Goal: Task Accomplishment & Management: Manage account settings

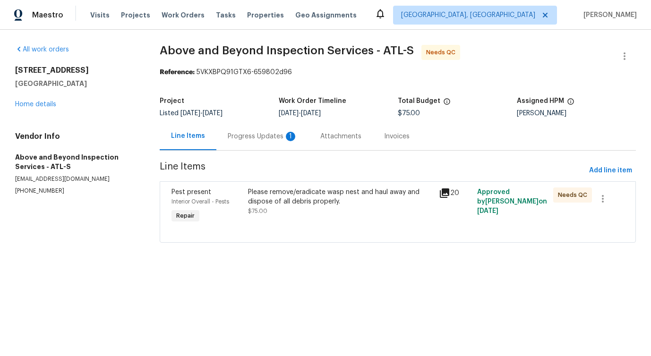
click at [248, 141] on div "Progress Updates 1" at bounding box center [263, 136] width 70 height 9
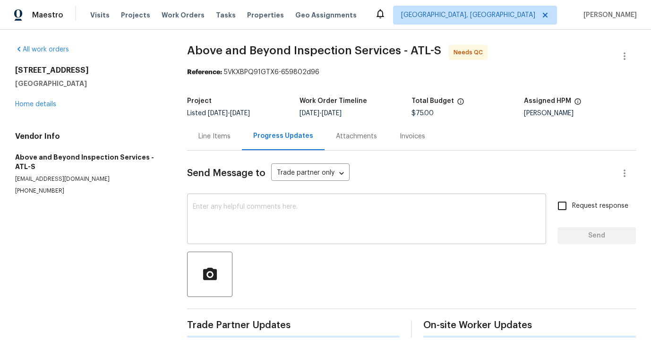
click at [258, 227] on textarea at bounding box center [366, 219] width 347 height 33
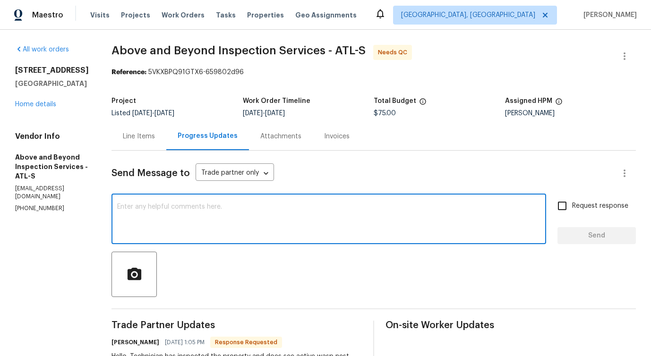
click at [163, 141] on div "Line Items" at bounding box center [138, 136] width 55 height 28
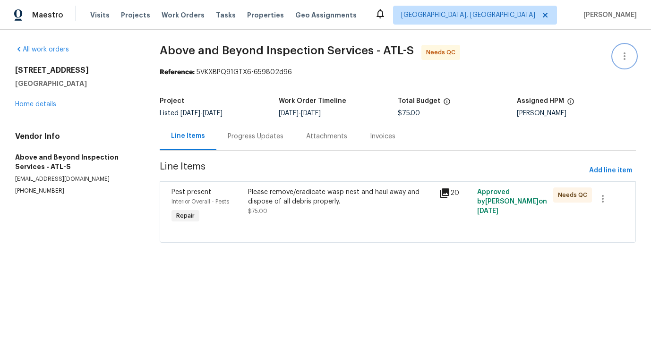
click at [618, 56] on icon "button" at bounding box center [623, 56] width 11 height 11
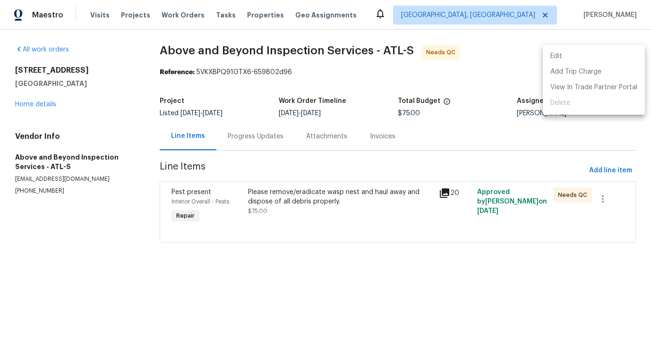
click at [576, 51] on li "Edit" at bounding box center [593, 57] width 102 height 16
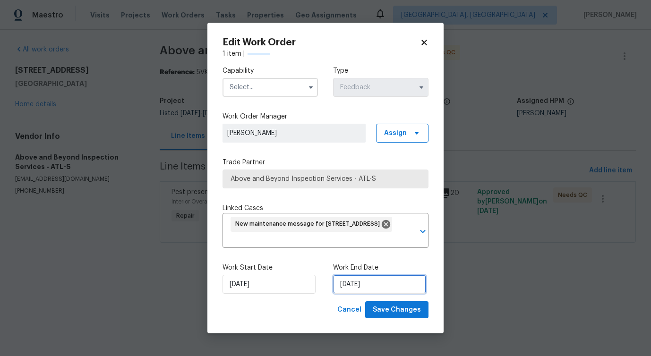
click at [363, 282] on input "[DATE]" at bounding box center [379, 284] width 93 height 19
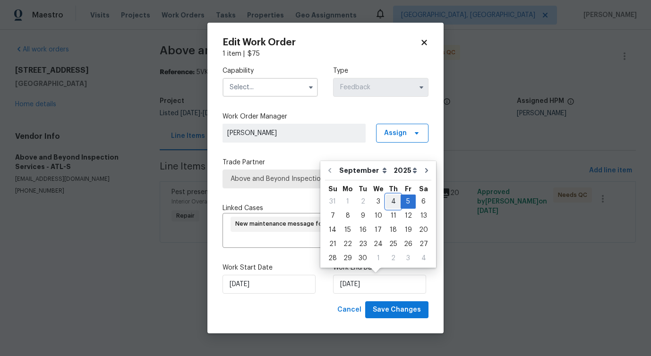
click at [393, 198] on div "4" at bounding box center [393, 201] width 15 height 13
type input "[DATE]"
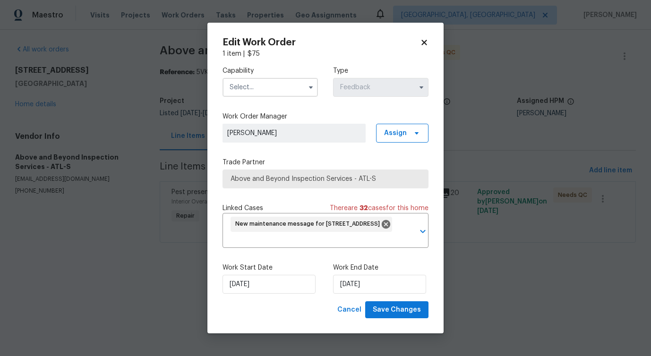
click at [295, 89] on input "text" at bounding box center [269, 87] width 95 height 19
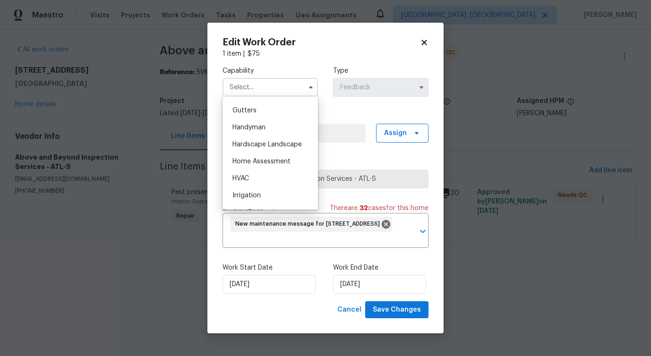
scroll to position [483, 0]
click at [270, 141] on div "Handyman" at bounding box center [270, 143] width 91 height 17
type input "Handyman"
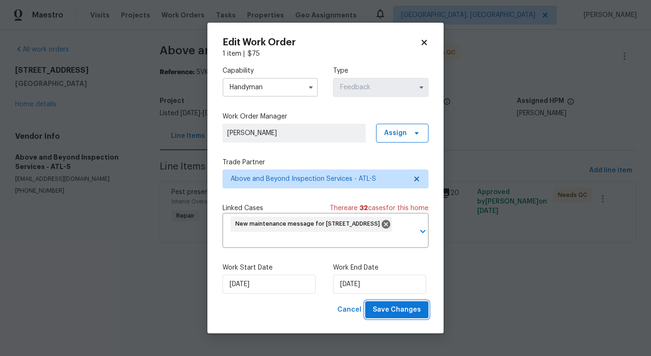
click at [395, 307] on span "Save Changes" at bounding box center [396, 310] width 48 height 12
click at [96, 269] on html "Maestro Visits Projects Work Orders Tasks Properties Geo Assignments Albuquerqu…" at bounding box center [325, 134] width 651 height 269
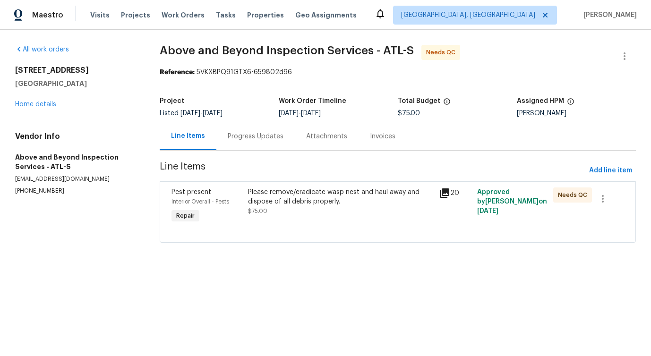
click at [242, 149] on div "Progress Updates" at bounding box center [255, 136] width 78 height 28
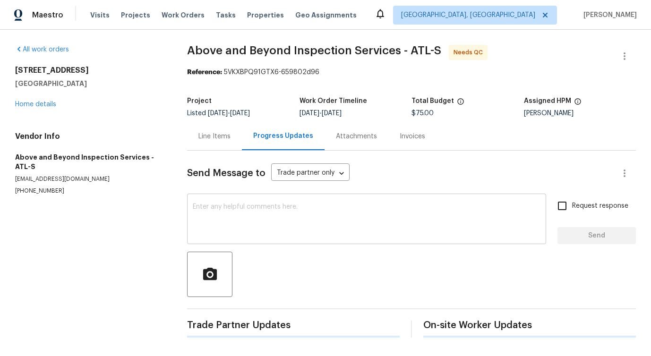
click at [259, 230] on textarea at bounding box center [366, 219] width 347 height 33
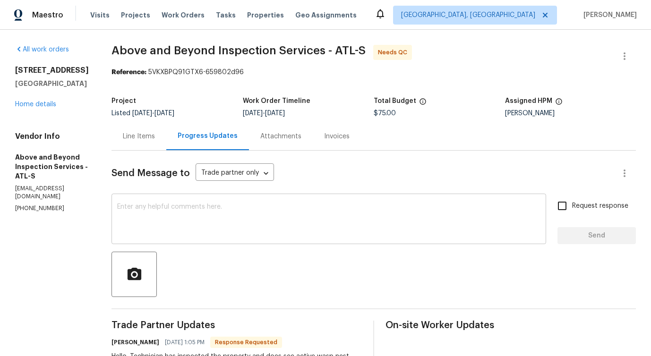
click at [236, 212] on textarea at bounding box center [328, 219] width 423 height 33
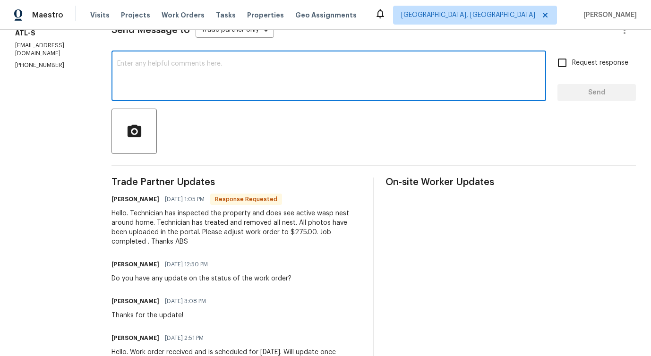
scroll to position [192, 0]
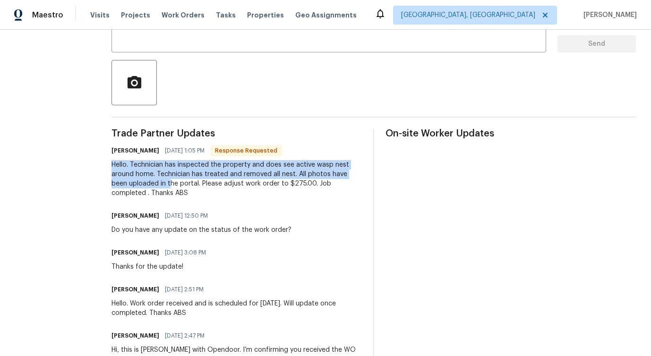
drag, startPoint x: 146, startPoint y: 165, endPoint x: 220, endPoint y: 185, distance: 76.7
click at [220, 185] on div "Hello. Technician has inspected the property and does see active wasp nest arou…" at bounding box center [236, 179] width 250 height 38
click at [265, 226] on div "Do you have any update on the status of the work order?" at bounding box center [201, 229] width 180 height 9
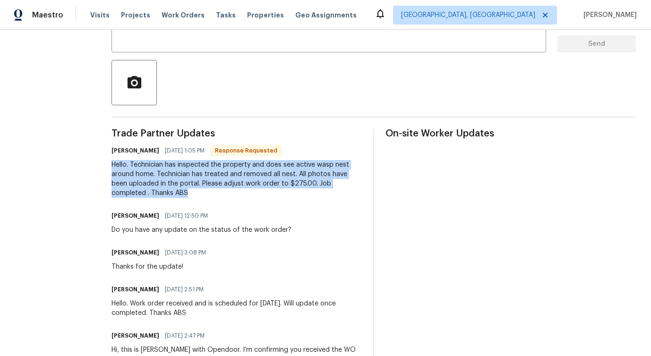
drag, startPoint x: 145, startPoint y: 167, endPoint x: 251, endPoint y: 191, distance: 108.4
click at [251, 191] on div "Hello. Technician has inspected the property and does see active wasp nest arou…" at bounding box center [236, 179] width 250 height 38
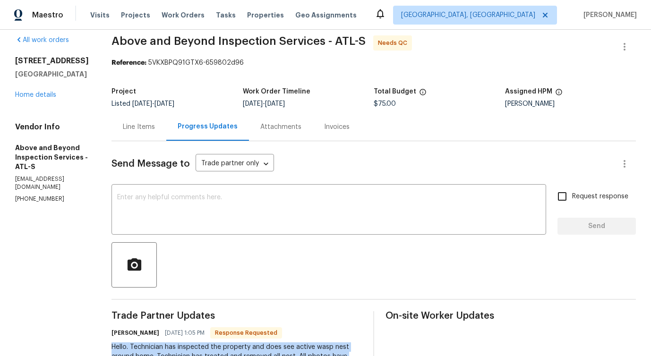
scroll to position [0, 0]
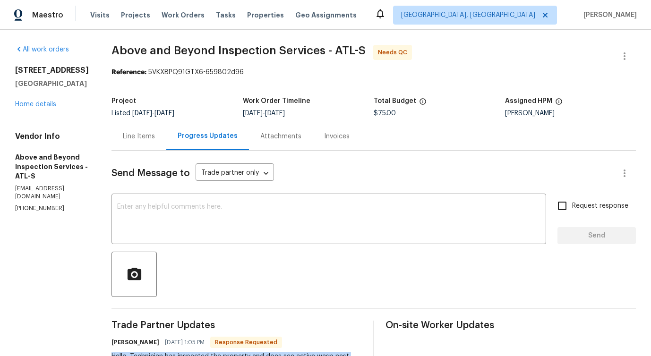
click at [166, 142] on div "Line Items" at bounding box center [138, 136] width 55 height 28
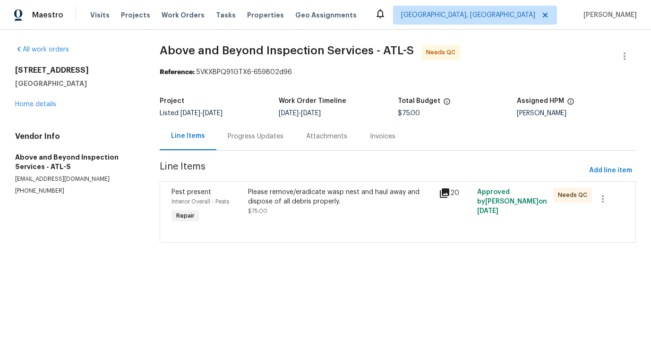
click at [277, 189] on div "Please remove/eradicate wasp nest and haul away and dispose of all debris prope…" at bounding box center [340, 196] width 185 height 19
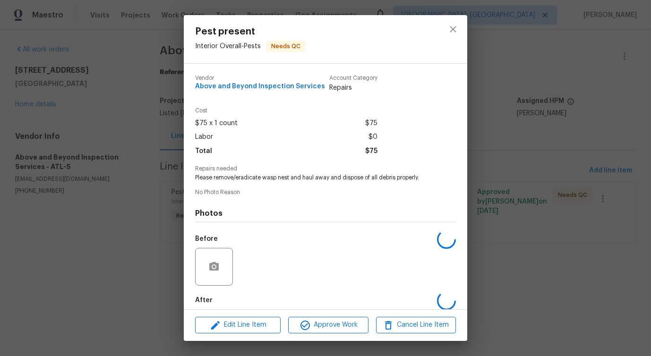
scroll to position [47, 0]
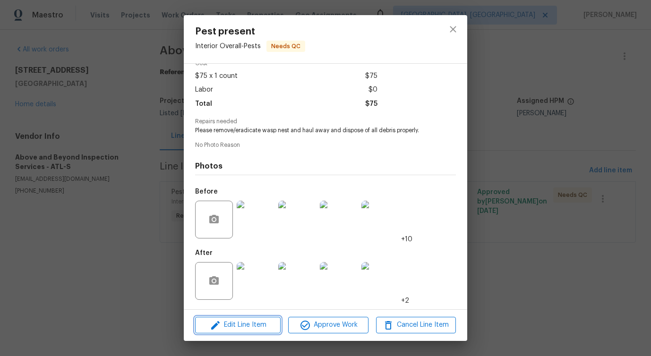
click at [236, 323] on span "Edit Line Item" at bounding box center [238, 325] width 80 height 12
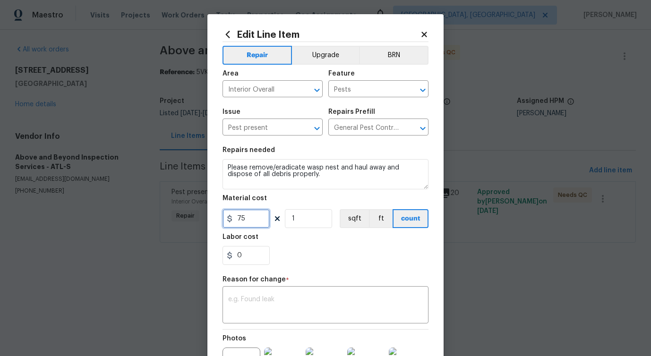
click at [235, 220] on input "75" at bounding box center [245, 218] width 47 height 19
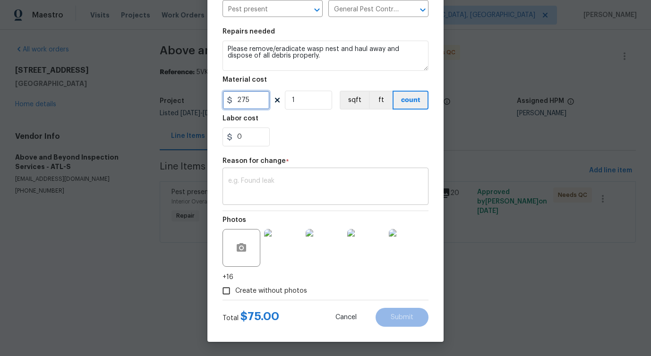
type input "275"
click at [286, 183] on textarea at bounding box center [325, 187] width 194 height 20
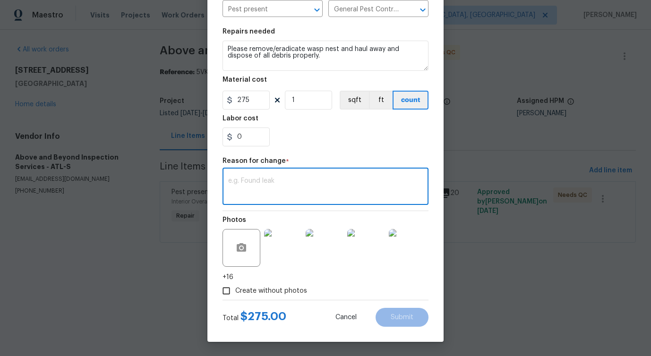
paste textarea "(PS) Updated per vendor's final cost."
type textarea "(PS) Updated per vendor's final cost."
click at [402, 323] on button "Submit" at bounding box center [401, 317] width 53 height 19
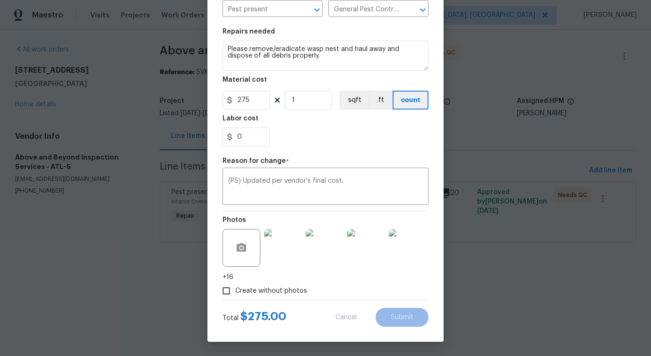
type input "75"
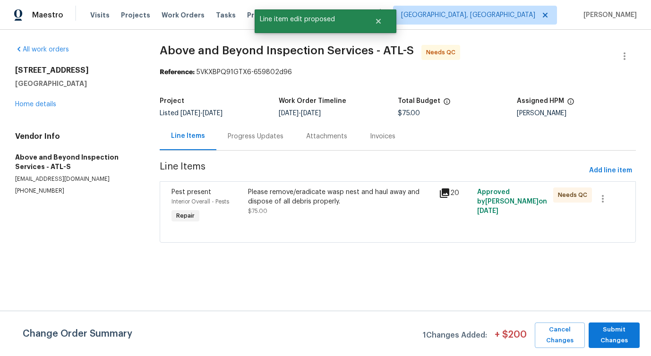
scroll to position [0, 0]
click at [611, 339] on span "Submit Changes" at bounding box center [614, 335] width 42 height 22
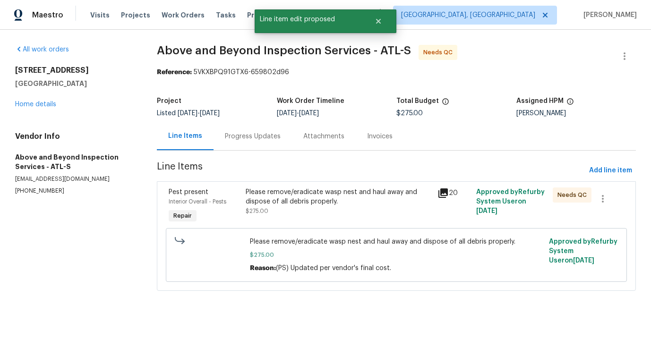
click at [263, 140] on div "Progress Updates" at bounding box center [253, 136] width 56 height 9
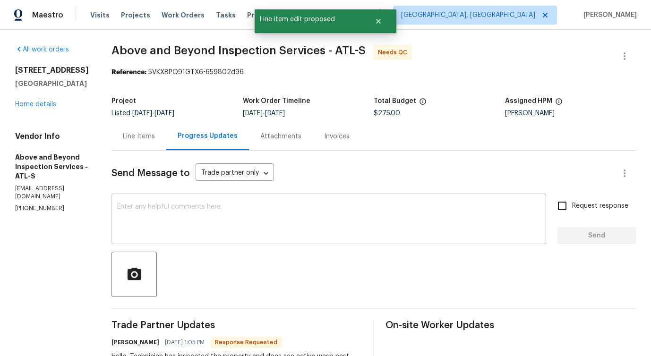
click at [272, 226] on textarea at bounding box center [328, 219] width 423 height 33
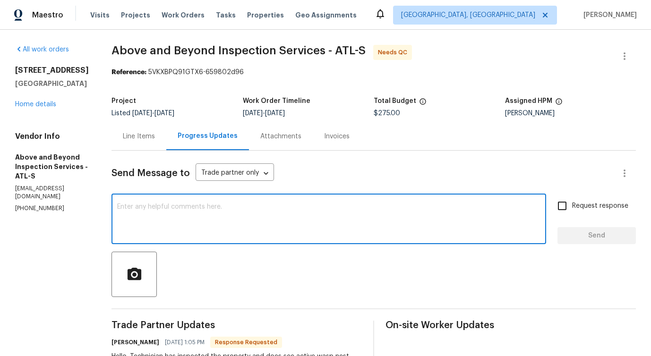
click at [155, 135] on div "Line Items" at bounding box center [139, 136] width 32 height 9
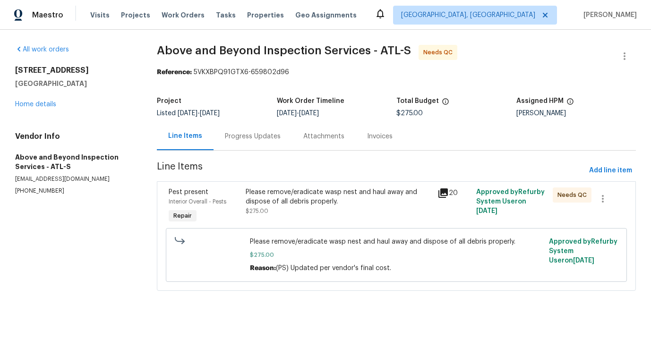
click at [304, 193] on div "Please remove/eradicate wasp nest and haul away and dispose of all debris prope…" at bounding box center [338, 196] width 186 height 19
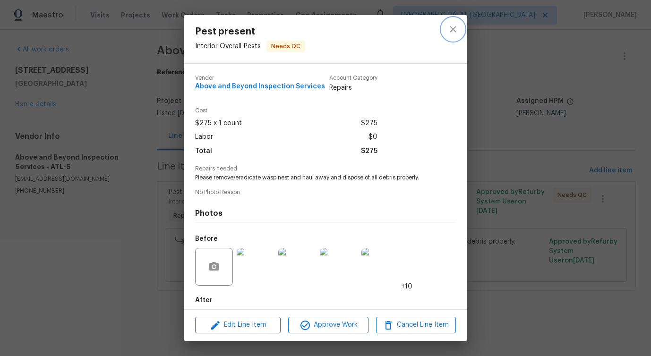
click at [448, 31] on icon "close" at bounding box center [452, 29] width 11 height 11
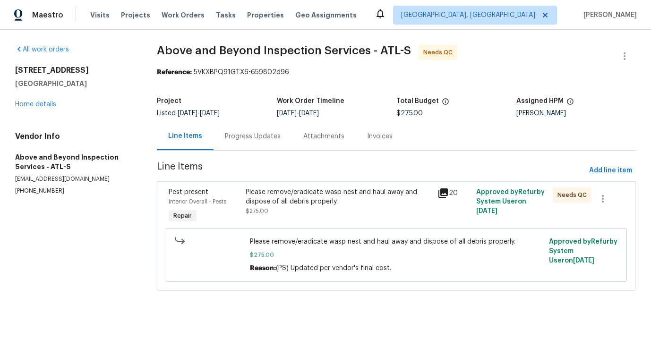
click at [342, 218] on div "Please remove/eradicate wasp nest and haul away and dispose of all debris prope…" at bounding box center [339, 206] width 192 height 43
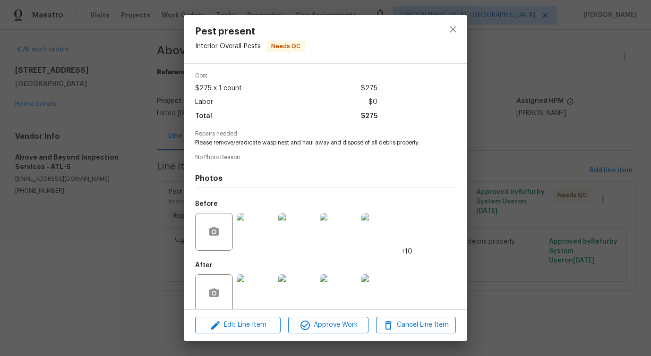
scroll to position [47, 0]
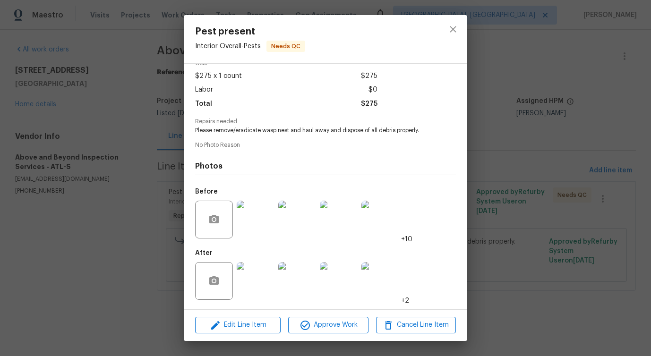
click at [259, 225] on img at bounding box center [256, 220] width 38 height 38
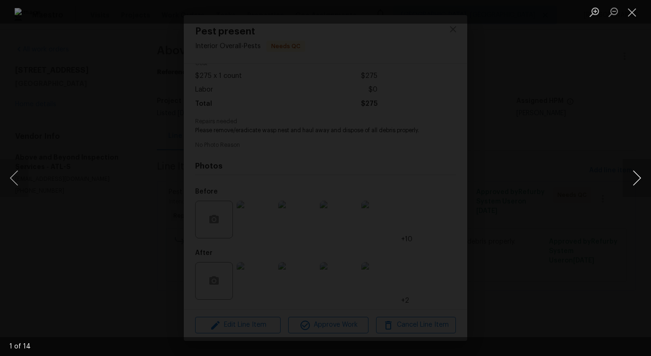
click at [636, 185] on button "Next image" at bounding box center [636, 178] width 28 height 38
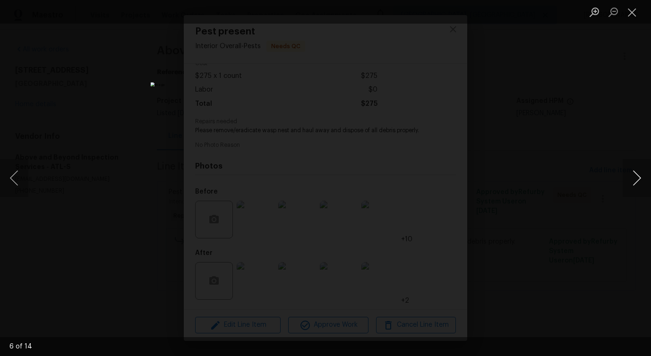
click at [636, 185] on button "Next image" at bounding box center [636, 178] width 28 height 38
click at [635, 184] on button "Next image" at bounding box center [636, 178] width 28 height 38
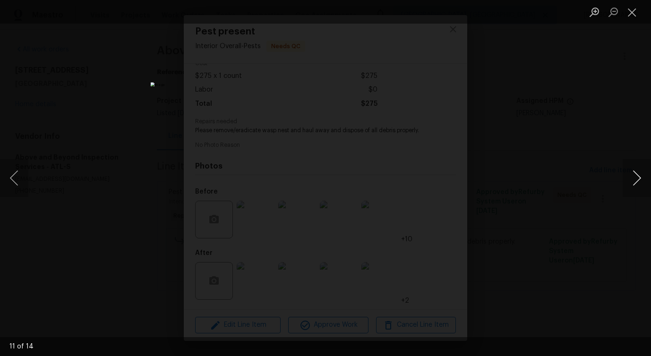
click at [635, 184] on button "Next image" at bounding box center [636, 178] width 28 height 38
click at [629, 11] on button "Close lightbox" at bounding box center [631, 12] width 19 height 17
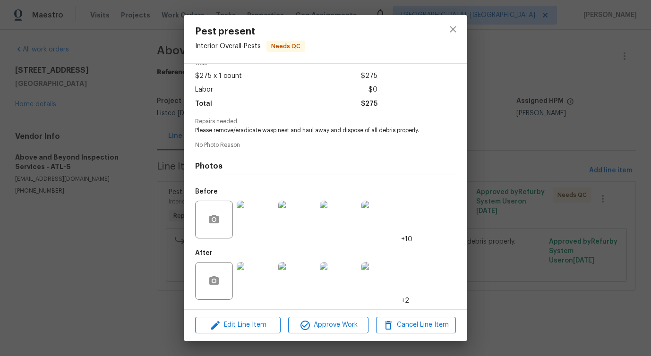
click at [253, 285] on img at bounding box center [256, 281] width 38 height 38
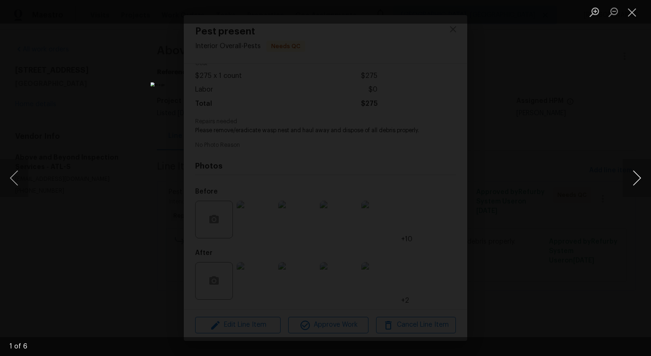
click at [638, 183] on button "Next image" at bounding box center [636, 178] width 28 height 38
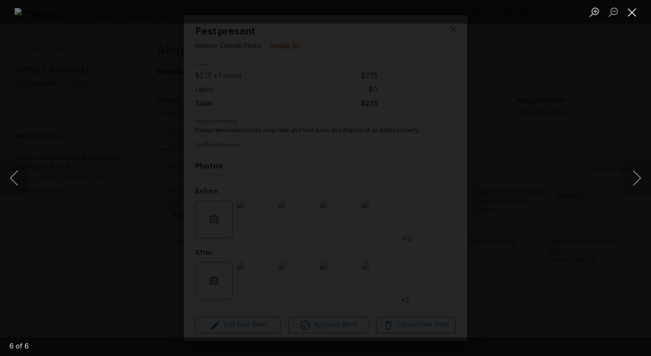
click at [628, 14] on button "Close lightbox" at bounding box center [631, 12] width 19 height 17
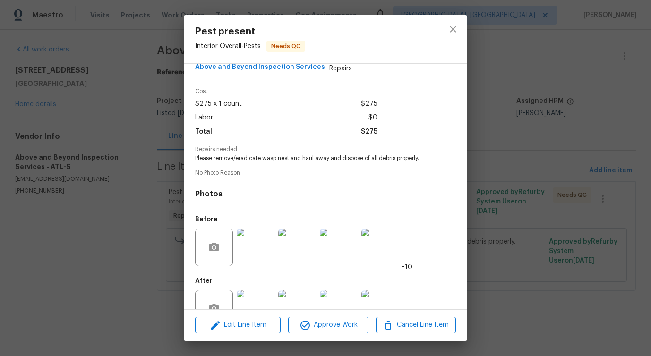
scroll to position [0, 0]
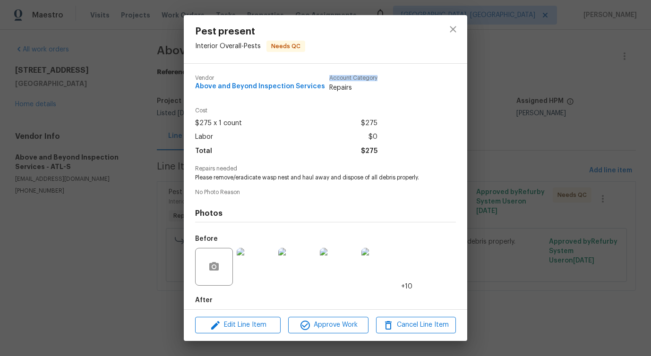
drag, startPoint x: 326, startPoint y: 80, endPoint x: 381, endPoint y: 78, distance: 55.3
click at [381, 78] on div "Vendor Above and Beyond Inspection Services Account Category Repairs" at bounding box center [325, 88] width 261 height 40
click at [342, 88] on span "Repairs" at bounding box center [353, 87] width 48 height 9
click at [207, 81] on span "Vendor" at bounding box center [260, 78] width 130 height 6
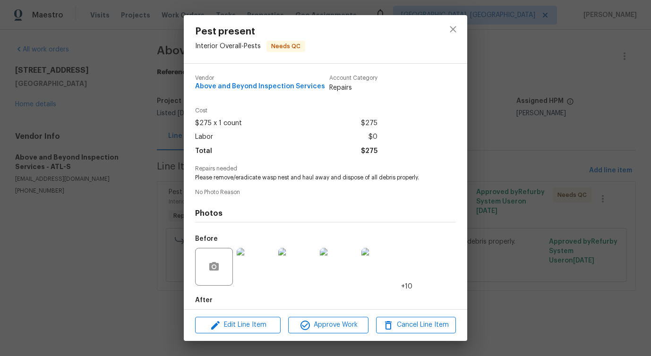
click at [207, 81] on span "Vendor" at bounding box center [260, 78] width 130 height 6
drag, startPoint x: 193, startPoint y: 86, endPoint x: 316, endPoint y: 100, distance: 123.5
click at [316, 100] on div "Vendor Above and Beyond Inspection Services Account Category Repairs Cost $275 …" at bounding box center [325, 186] width 283 height 245
click at [227, 122] on span "$275 x 1 count" at bounding box center [218, 124] width 47 height 14
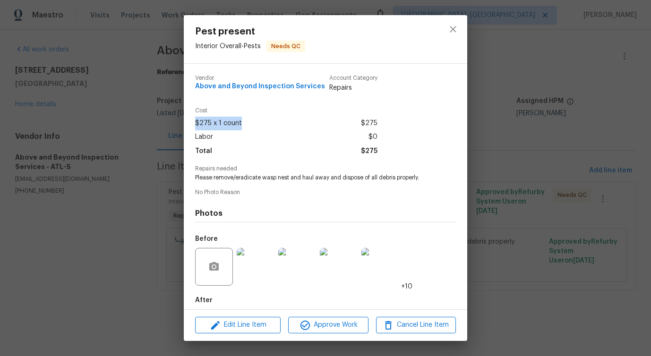
drag, startPoint x: 195, startPoint y: 124, endPoint x: 250, endPoint y: 123, distance: 55.2
click at [250, 123] on div "$275 x 1 count $275" at bounding box center [286, 124] width 182 height 14
click at [372, 123] on span "$275" at bounding box center [369, 124] width 17 height 14
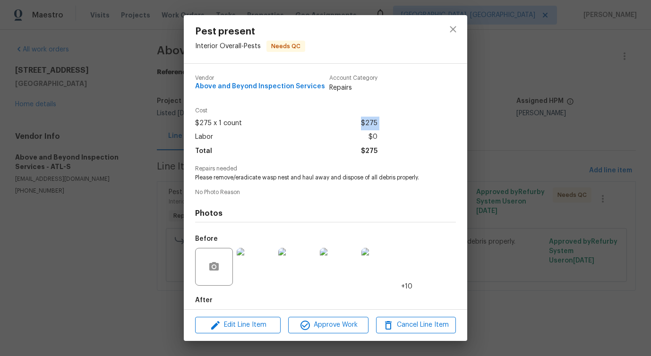
scroll to position [47, 0]
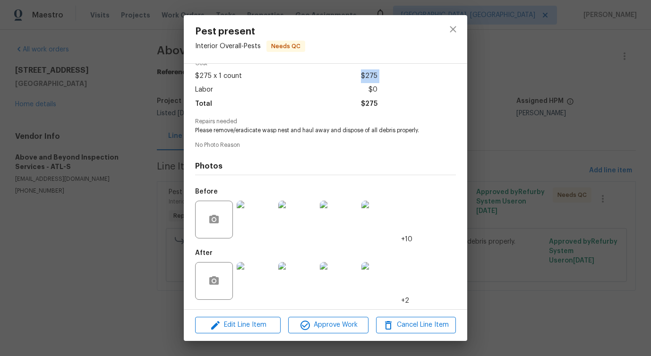
click at [252, 289] on img at bounding box center [256, 281] width 38 height 38
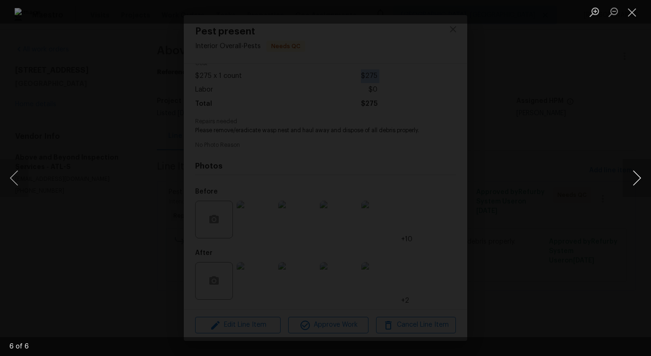
click at [637, 181] on button "Next image" at bounding box center [636, 178] width 28 height 38
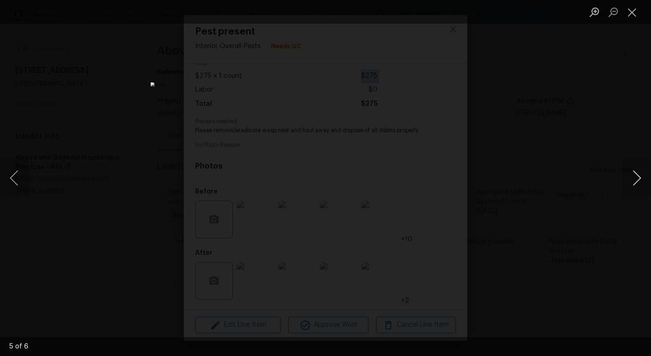
click at [637, 181] on button "Next image" at bounding box center [636, 178] width 28 height 38
click at [632, 14] on button "Close lightbox" at bounding box center [631, 12] width 19 height 17
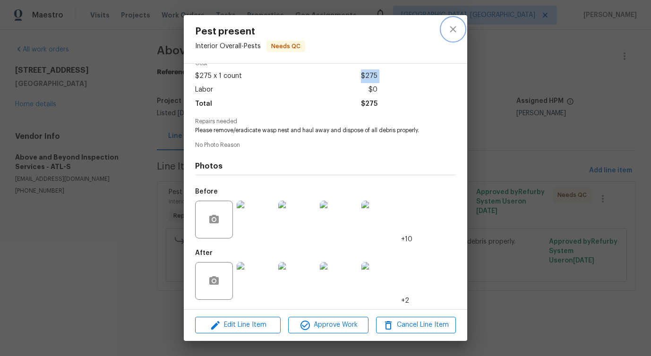
click at [456, 33] on icon "close" at bounding box center [452, 29] width 11 height 11
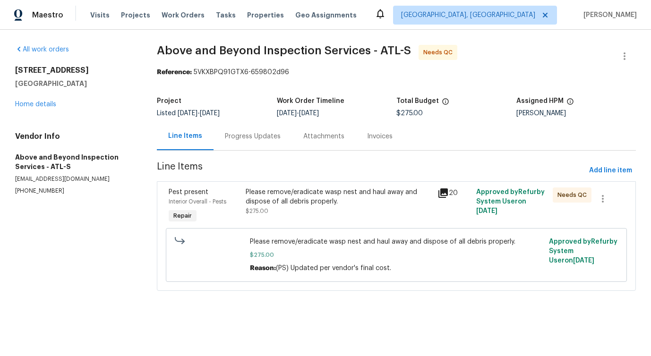
click at [347, 208] on div "Please remove/eradicate wasp nest and haul away and dispose of all debris prope…" at bounding box center [338, 201] width 186 height 28
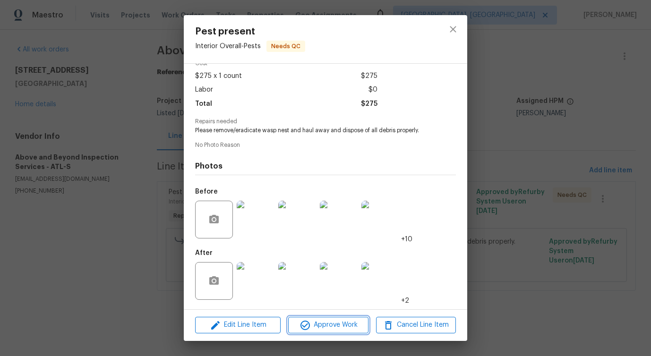
click at [332, 325] on span "Approve Work" at bounding box center [328, 325] width 74 height 12
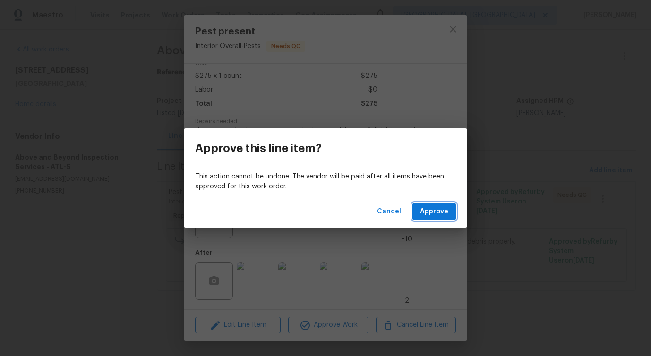
click at [437, 213] on span "Approve" at bounding box center [434, 212] width 28 height 12
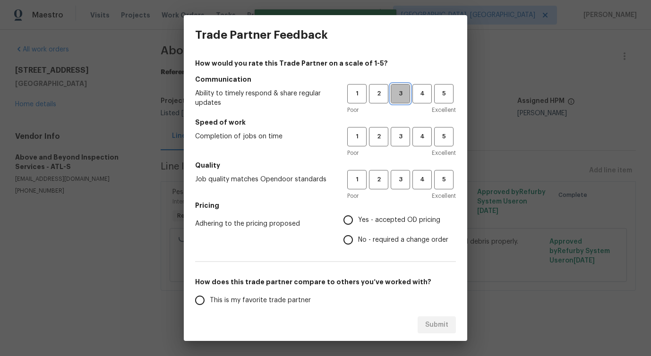
click at [400, 92] on span "3" at bounding box center [399, 93] width 17 height 11
click at [394, 144] on button "3" at bounding box center [399, 136] width 19 height 19
click at [399, 182] on span "3" at bounding box center [399, 179] width 17 height 11
click at [363, 242] on span "No - required a change order" at bounding box center [403, 240] width 90 height 10
click at [358, 242] on input "No - required a change order" at bounding box center [348, 240] width 20 height 20
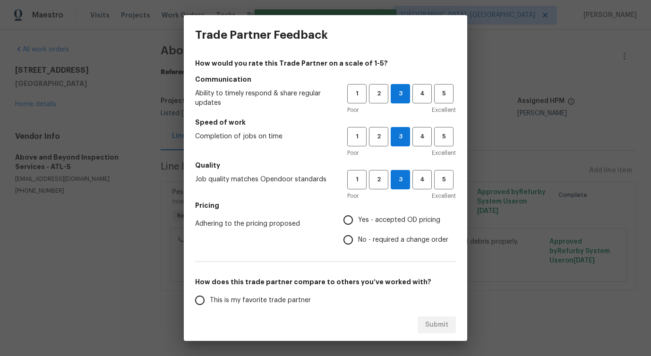
radio input "true"
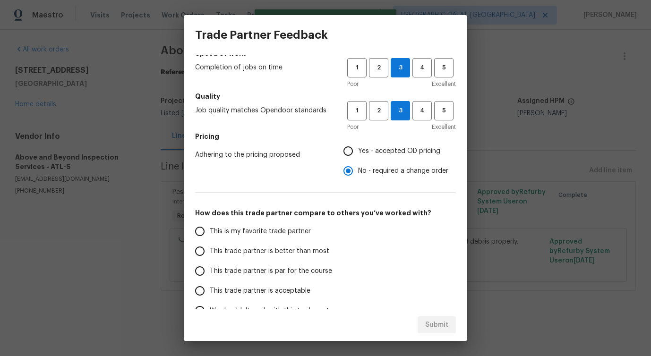
scroll to position [83, 0]
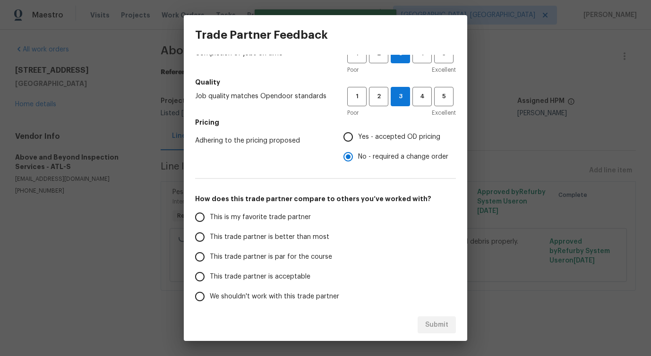
click at [266, 233] on span "This trade partner is better than most" at bounding box center [269, 237] width 119 height 10
click at [210, 233] on input "This trade partner is better than most" at bounding box center [200, 237] width 20 height 20
click at [439, 326] on span "Submit" at bounding box center [436, 325] width 23 height 12
radio input "true"
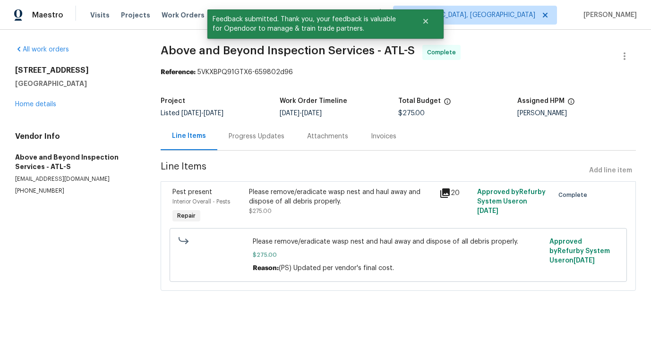
click at [254, 144] on div "Progress Updates" at bounding box center [256, 136] width 78 height 28
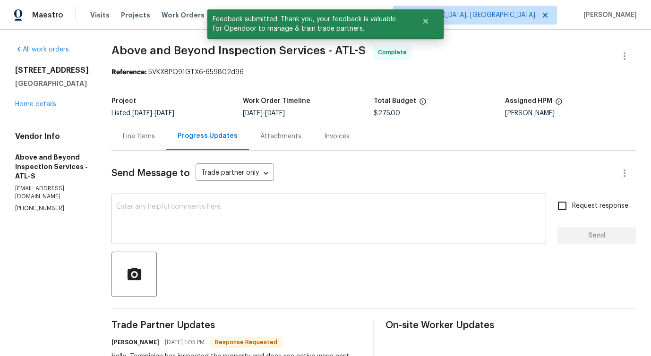
click at [218, 211] on textarea at bounding box center [328, 219] width 423 height 33
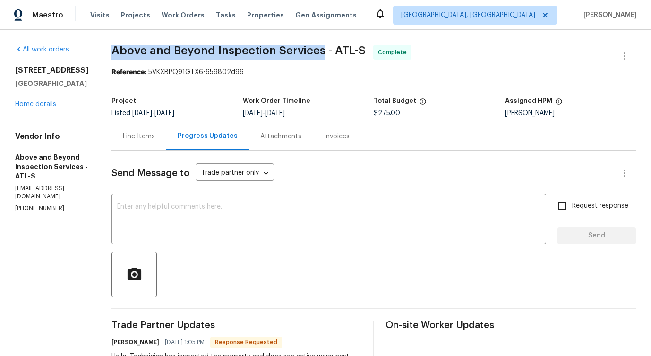
drag, startPoint x: 145, startPoint y: 51, endPoint x: 355, endPoint y: 48, distance: 210.1
click at [355, 48] on span "Above and Beyond Inspection Services - ATL-S" at bounding box center [238, 50] width 254 height 11
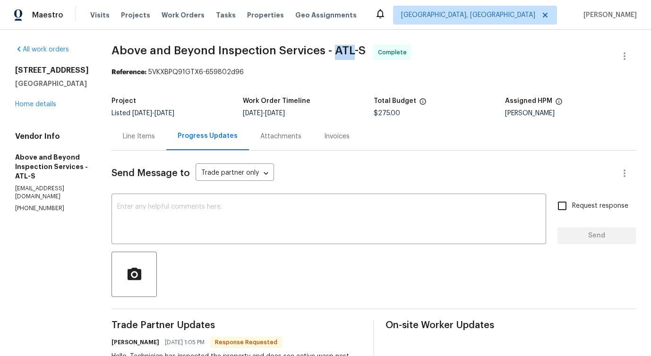
drag, startPoint x: 365, startPoint y: 49, endPoint x: 383, endPoint y: 52, distance: 18.2
click at [365, 52] on span "Above and Beyond Inspection Services - ATL-S" at bounding box center [238, 50] width 254 height 11
click at [365, 55] on span "Above and Beyond Inspection Services - ATL-S" at bounding box center [238, 50] width 254 height 11
drag, startPoint x: 364, startPoint y: 50, endPoint x: 381, endPoint y: 51, distance: 17.5
click at [365, 51] on span "Above and Beyond Inspection Services - ATL-S" at bounding box center [238, 50] width 254 height 11
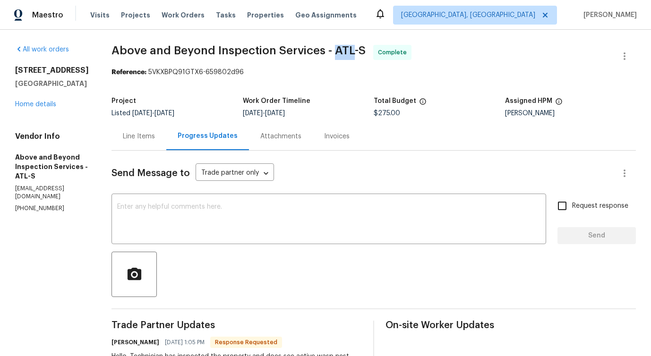
click at [365, 47] on span "Above and Beyond Inspection Services - ATL-S" at bounding box center [238, 50] width 254 height 11
click at [338, 51] on span "Above and Beyond Inspection Services - ATL-S" at bounding box center [238, 50] width 254 height 11
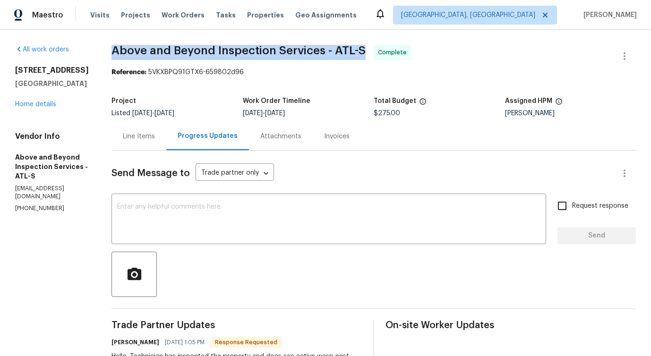
click at [302, 56] on span "Above and Beyond Inspection Services - ATL-S Complete" at bounding box center [361, 56] width 501 height 23
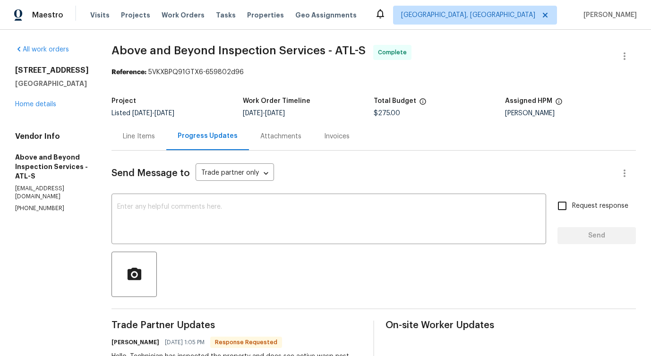
click at [302, 56] on span "Above and Beyond Inspection Services - ATL-S Complete" at bounding box center [361, 56] width 501 height 23
click at [324, 50] on span "Above and Beyond Inspection Services - ATL-S" at bounding box center [238, 50] width 254 height 11
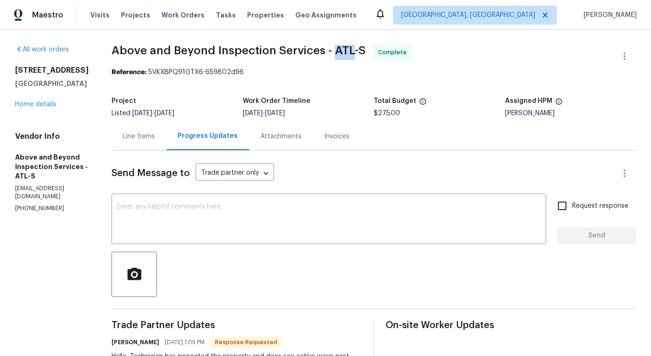
drag, startPoint x: 366, startPoint y: 48, endPoint x: 385, endPoint y: 50, distance: 19.4
click at [365, 50] on span "Above and Beyond Inspection Services - ATL-S" at bounding box center [238, 50] width 254 height 11
click at [374, 68] on div "Reference: 5VKXBPQ91GTX6-659802d96" at bounding box center [373, 72] width 524 height 9
click at [328, 50] on span "Above and Beyond Inspection Services - ATL-S" at bounding box center [238, 50] width 254 height 11
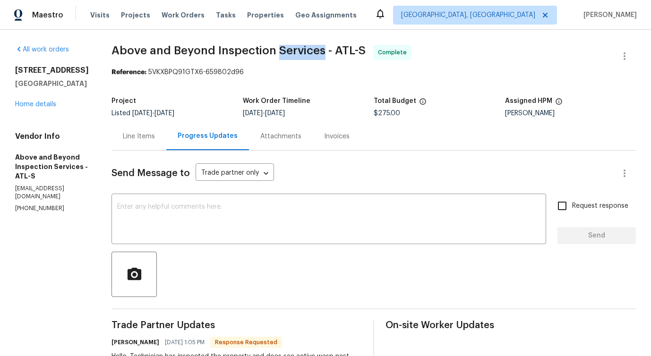
click at [266, 49] on span "Above and Beyond Inspection Services - ATL-S" at bounding box center [238, 50] width 254 height 11
click at [217, 51] on span "Above and Beyond Inspection Services - ATL-S" at bounding box center [238, 50] width 254 height 11
click at [186, 49] on span "Above and Beyond Inspection Services - ATL-S" at bounding box center [238, 50] width 254 height 11
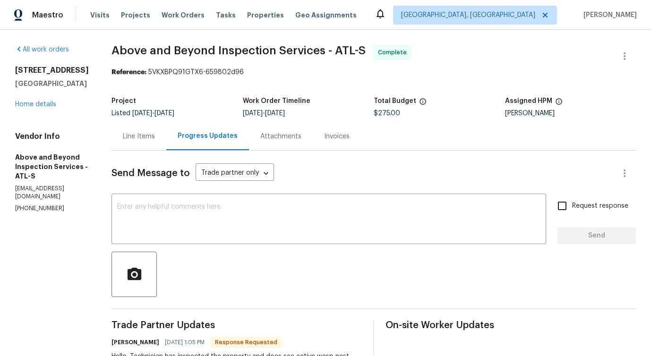
click at [186, 49] on span "Above and Beyond Inspection Services - ATL-S" at bounding box center [238, 50] width 254 height 11
click at [162, 47] on span "Above and Beyond Inspection Services - ATL-S" at bounding box center [238, 50] width 254 height 11
click at [195, 52] on span "Above and Beyond Inspection Services - ATL-S" at bounding box center [238, 50] width 254 height 11
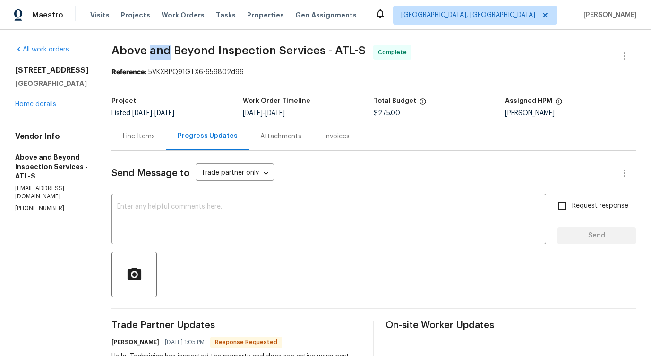
click at [228, 52] on span "Above and Beyond Inspection Services - ATL-S" at bounding box center [238, 50] width 254 height 11
click at [276, 51] on span "Above and Beyond Inspection Services - ATL-S" at bounding box center [238, 50] width 254 height 11
click at [322, 57] on span "Above and Beyond Inspection Services - ATL-S Complete" at bounding box center [361, 56] width 501 height 23
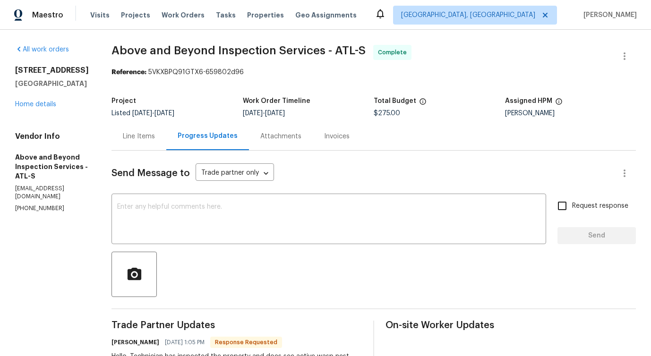
click at [322, 57] on span "Above and Beyond Inspection Services - ATL-S Complete" at bounding box center [361, 56] width 501 height 23
click at [37, 106] on link "Home details" at bounding box center [35, 104] width 41 height 7
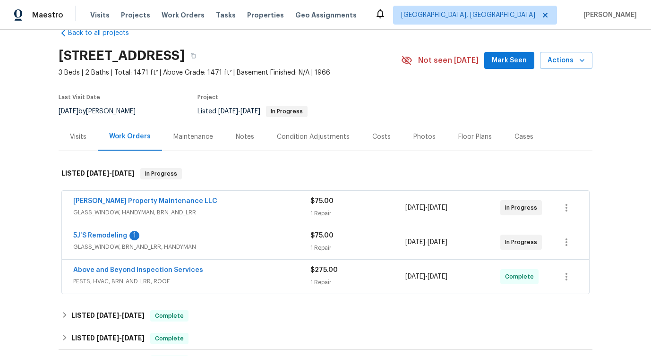
scroll to position [31, 0]
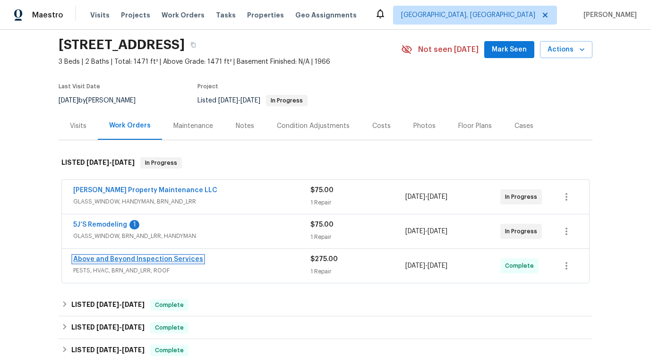
click at [112, 258] on link "Above and Beyond Inspection Services" at bounding box center [138, 259] width 130 height 7
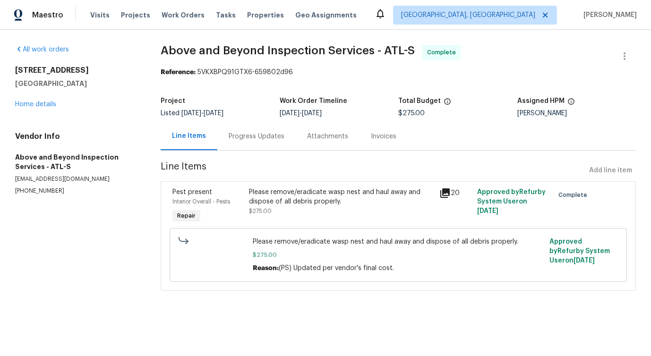
click at [262, 141] on div "Progress Updates" at bounding box center [256, 136] width 56 height 9
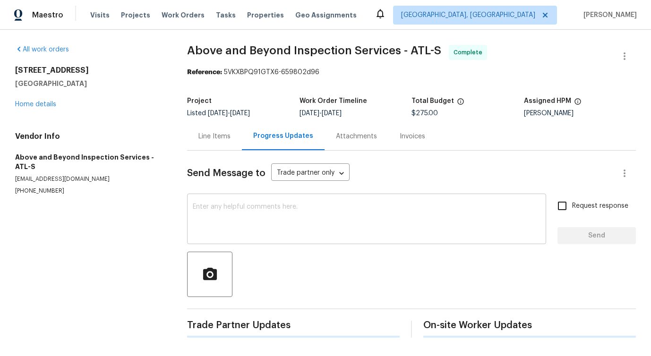
click at [276, 211] on textarea at bounding box center [366, 219] width 347 height 33
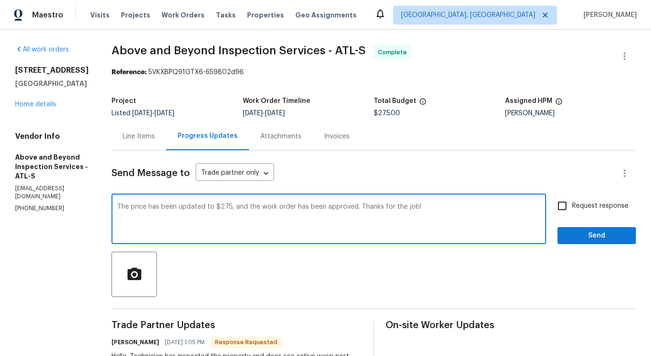
type textarea "The price has been updated to $275, and the work order has been approved. Thank…"
click at [598, 236] on span "Send" at bounding box center [596, 236] width 63 height 12
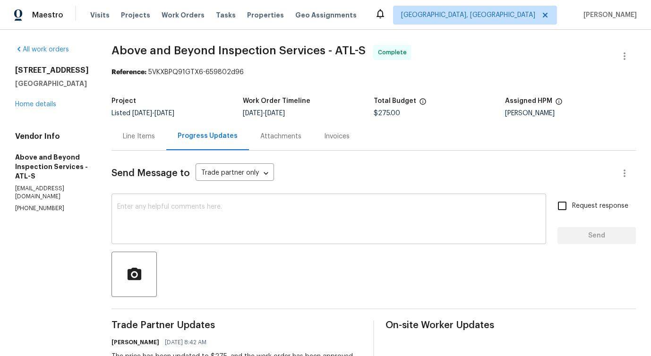
click at [431, 219] on textarea at bounding box center [328, 219] width 423 height 33
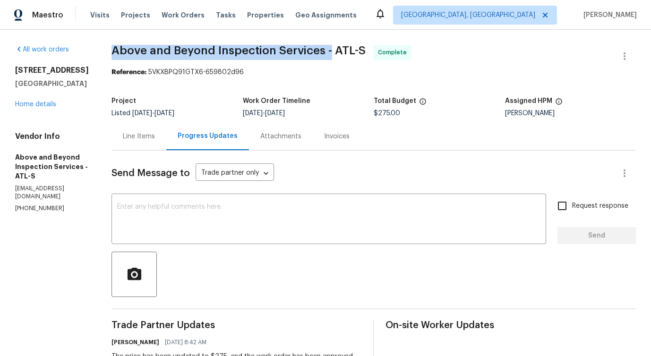
drag, startPoint x: 143, startPoint y: 51, endPoint x: 361, endPoint y: 54, distance: 218.6
click at [361, 54] on div "All work orders [STREET_ADDRESS] Home details Vendor Info Above and Beyond Insp…" at bounding box center [325, 343] width 651 height 627
copy span "Above and Beyond Inspection Services -"
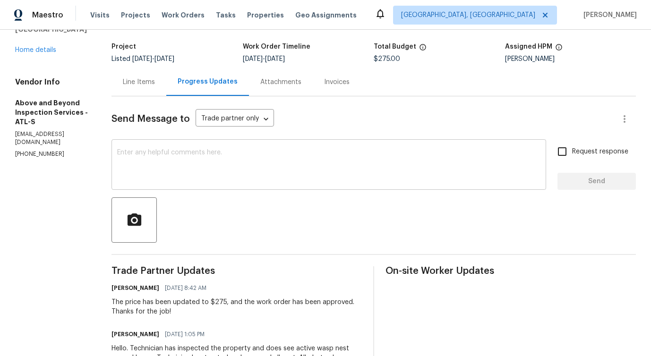
scroll to position [85, 0]
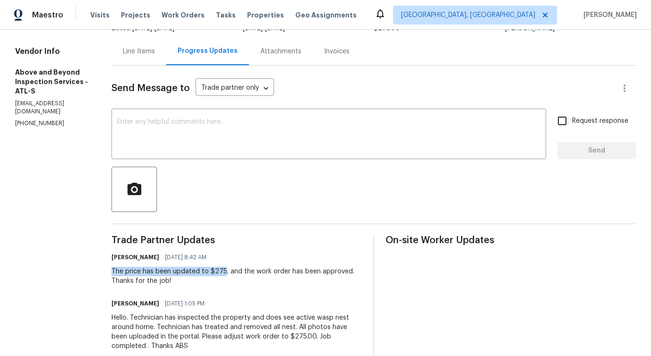
drag, startPoint x: 144, startPoint y: 272, endPoint x: 256, endPoint y: 271, distance: 111.9
click at [256, 271] on div "All work orders [STREET_ADDRESS] Home details Vendor Info Above and Beyond Insp…" at bounding box center [325, 258] width 651 height 627
copy div "The price has been updated to $275"
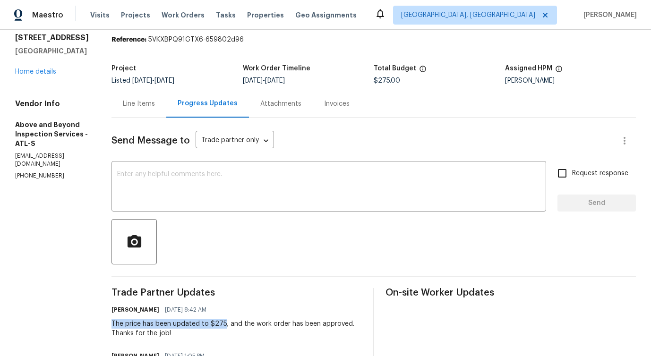
scroll to position [0, 0]
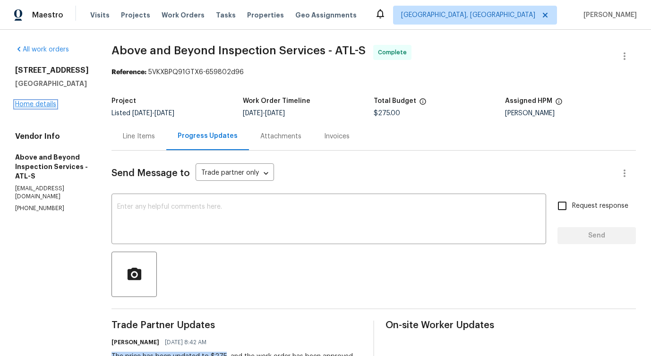
click at [35, 106] on link "Home details" at bounding box center [35, 104] width 41 height 7
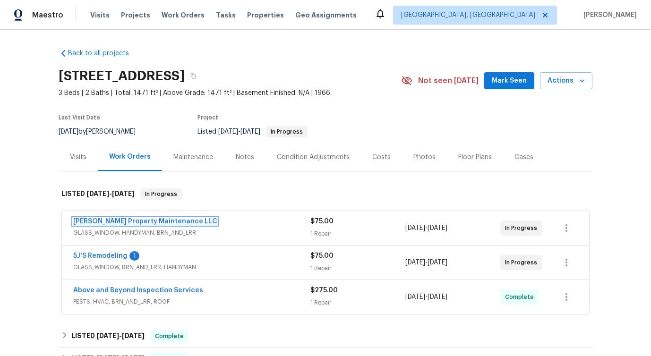
click at [134, 221] on link "[PERSON_NAME] Property Maintenance LLC" at bounding box center [145, 221] width 144 height 7
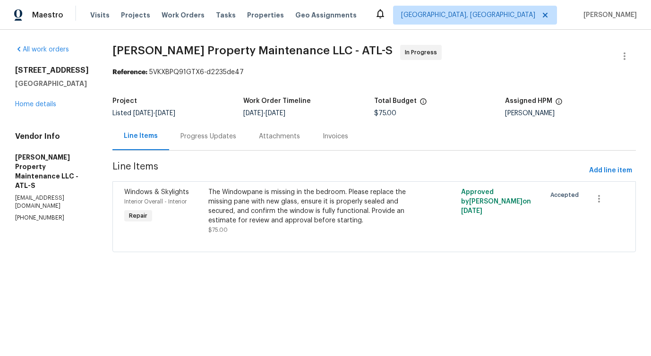
click at [245, 143] on div "Progress Updates" at bounding box center [208, 136] width 78 height 28
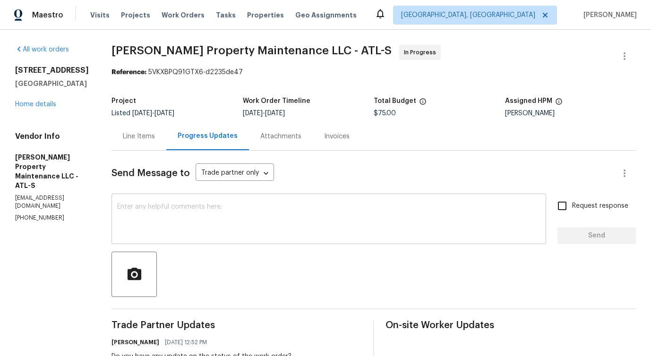
click at [252, 236] on textarea at bounding box center [328, 219] width 423 height 33
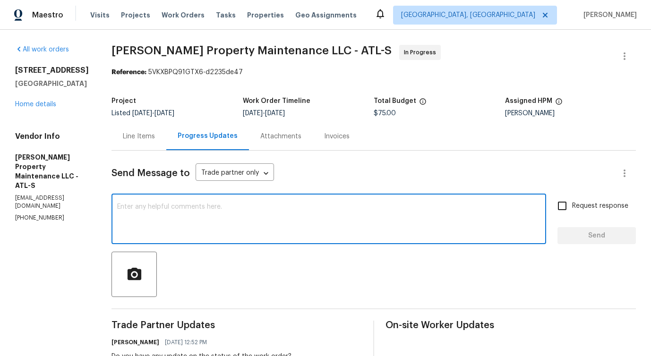
click at [28, 214] on p "[PHONE_NUMBER]" at bounding box center [52, 218] width 74 height 8
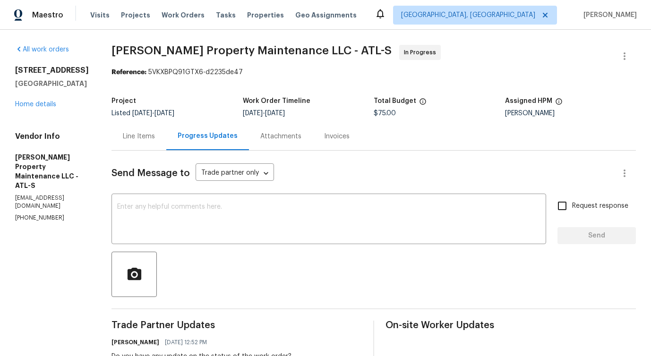
click at [28, 214] on p "[PHONE_NUMBER]" at bounding box center [52, 218] width 74 height 8
copy p "[PHONE_NUMBER]"
click at [205, 212] on textarea at bounding box center [328, 219] width 423 height 33
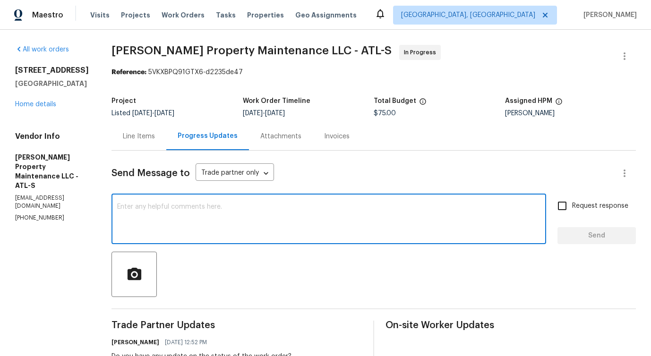
paste textarea "Although we were unable to reach you when we tried calling this number [PHONE_N…"
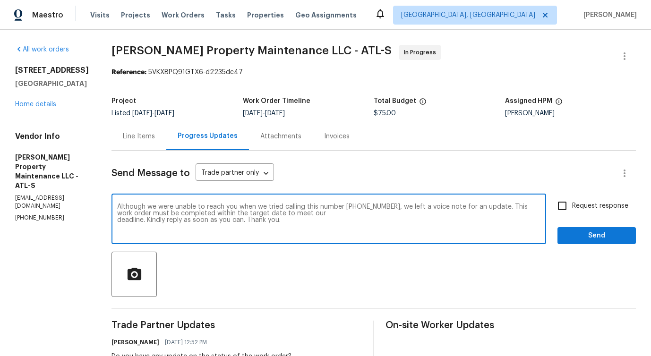
click at [36, 214] on p "[PHONE_NUMBER]" at bounding box center [52, 218] width 74 height 8
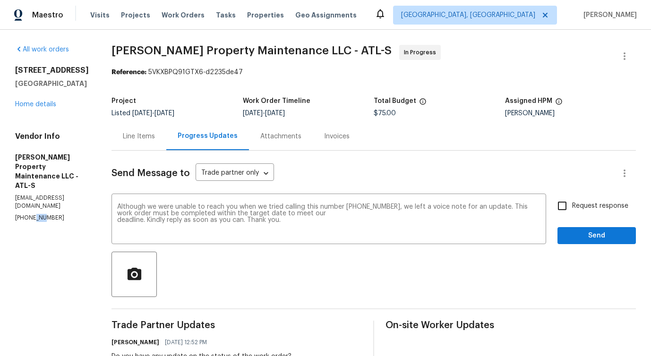
click at [36, 214] on p "[PHONE_NUMBER]" at bounding box center [52, 218] width 74 height 8
copy p "[PHONE_NUMBER]"
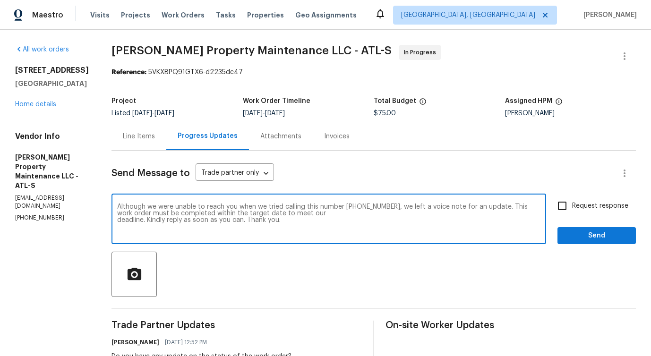
drag, startPoint x: 348, startPoint y: 206, endPoint x: 377, endPoint y: 207, distance: 28.8
click at [377, 207] on textarea "Although we were unable to reach you when we tried calling this number [PHONE_N…" at bounding box center [328, 219] width 423 height 33
drag, startPoint x: 347, startPoint y: 207, endPoint x: 376, endPoint y: 207, distance: 28.3
click at [376, 207] on textarea "Although we were unable to reach you when we tried calling this number [PHONE_N…" at bounding box center [328, 219] width 423 height 33
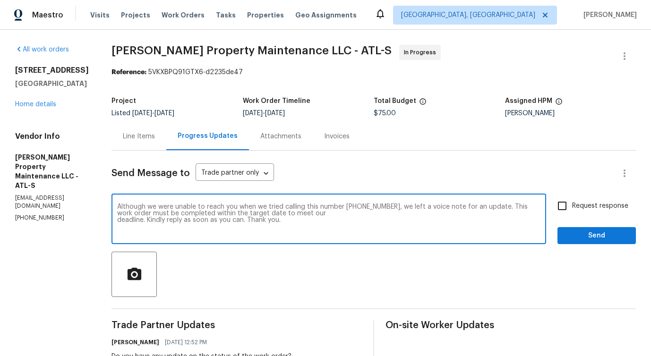
drag, startPoint x: 346, startPoint y: 207, endPoint x: 391, endPoint y: 204, distance: 45.9
click at [391, 204] on textarea "Although we were unable to reach you when we tried calling this number [PHONE_N…" at bounding box center [328, 219] width 423 height 33
paste textarea "770) 235-8482"
type textarea "Although we were unable to reach you when we tried calling this number [PHONE_N…"
click at [566, 208] on input "Request response" at bounding box center [562, 206] width 20 height 20
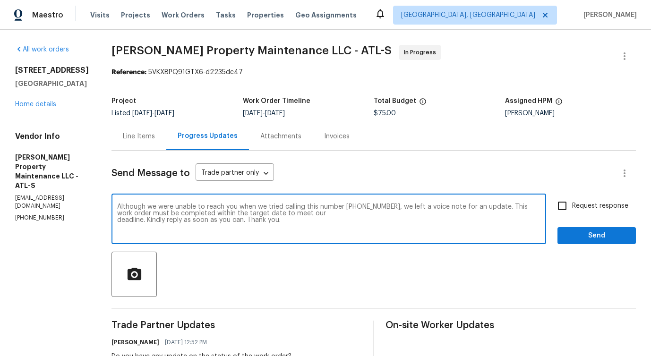
checkbox input "true"
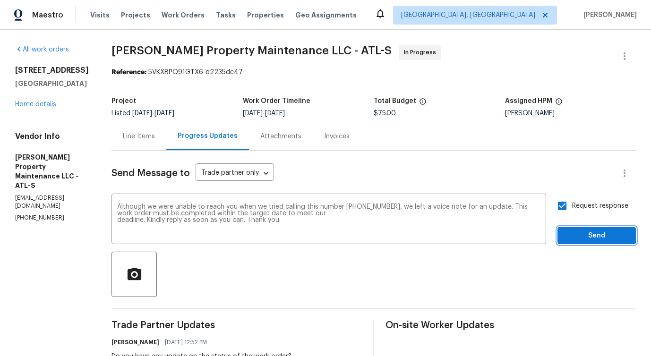
click at [586, 239] on span "Send" at bounding box center [596, 236] width 63 height 12
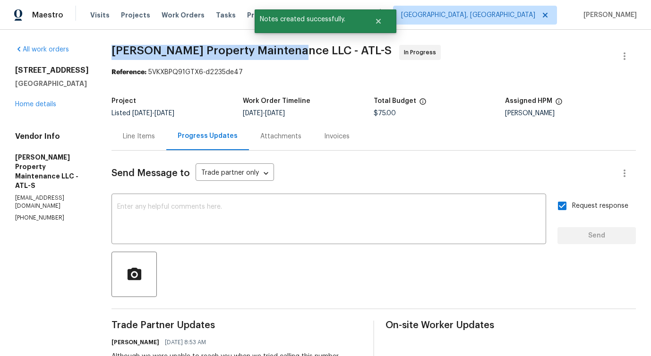
drag, startPoint x: 107, startPoint y: 46, endPoint x: 291, endPoint y: 51, distance: 184.7
click at [291, 51] on div "All work orders [STREET_ADDRESS] Home details Vendor Info [PERSON_NAME] Propert…" at bounding box center [325, 302] width 651 height 544
copy span "[PERSON_NAME] Property Maintenance LLC -"
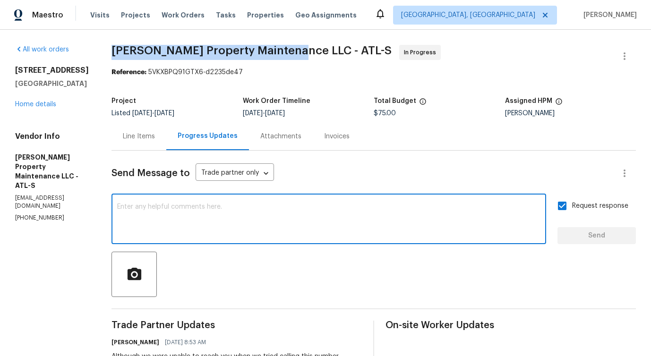
click at [198, 227] on textarea at bounding box center [328, 219] width 423 height 33
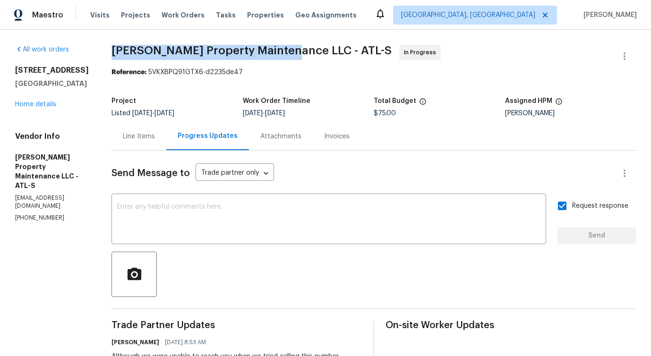
drag, startPoint x: 112, startPoint y: 46, endPoint x: 288, endPoint y: 52, distance: 175.7
click at [288, 52] on div "All work orders [STREET_ADDRESS] Home details Vendor Info [PERSON_NAME] Propert…" at bounding box center [325, 302] width 651 height 544
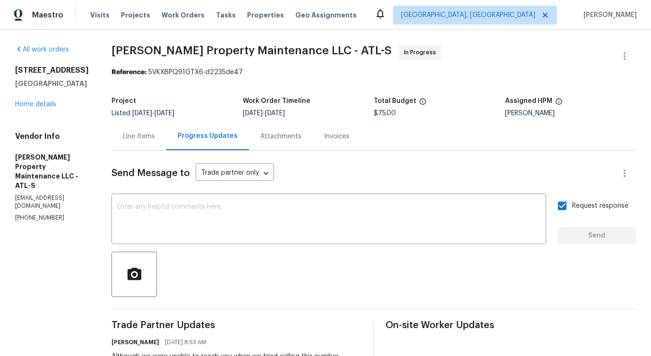
click at [288, 52] on span "[PERSON_NAME] Property Maintenance LLC - ATL-S" at bounding box center [251, 50] width 280 height 11
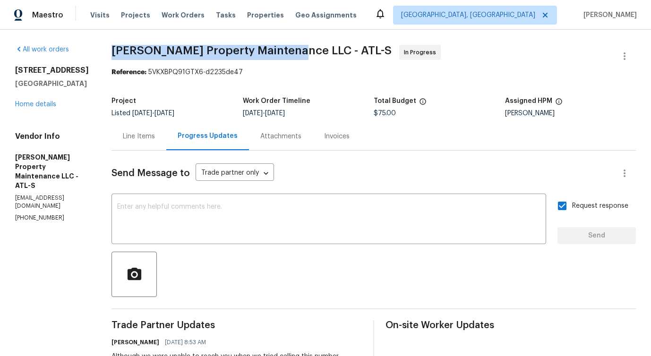
drag, startPoint x: 114, startPoint y: 48, endPoint x: 291, endPoint y: 48, distance: 177.0
click at [291, 48] on span "[PERSON_NAME] Property Maintenance LLC - ATL-S" at bounding box center [251, 50] width 280 height 11
copy span "[PERSON_NAME] Property Maintenance LLC -"
click at [34, 108] on link "Home details" at bounding box center [35, 104] width 41 height 7
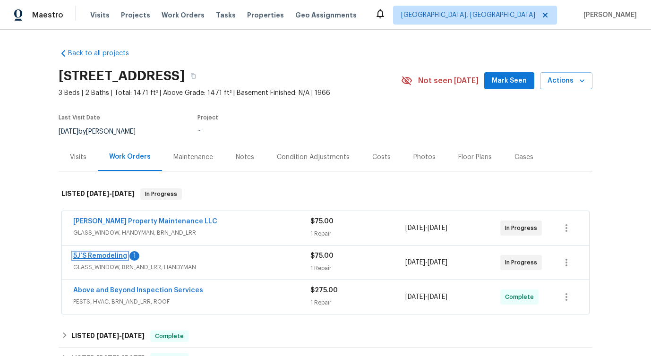
click at [116, 253] on link "5J’S Remodeling" at bounding box center [100, 256] width 54 height 7
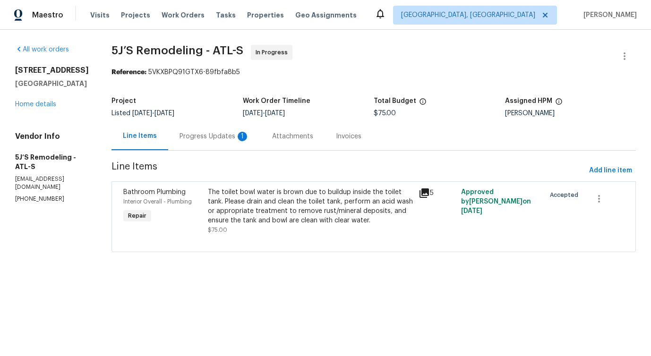
click at [220, 140] on div "Progress Updates 1" at bounding box center [214, 136] width 70 height 9
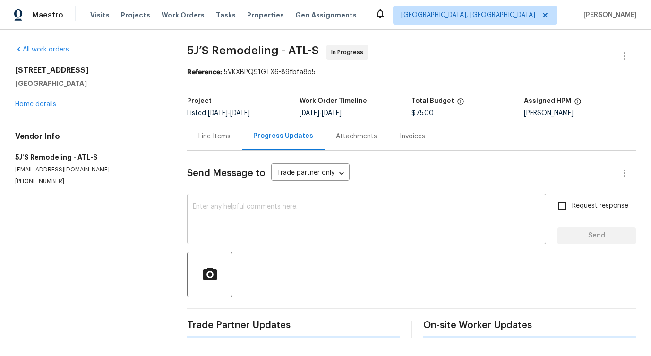
click at [246, 213] on textarea at bounding box center [366, 219] width 347 height 33
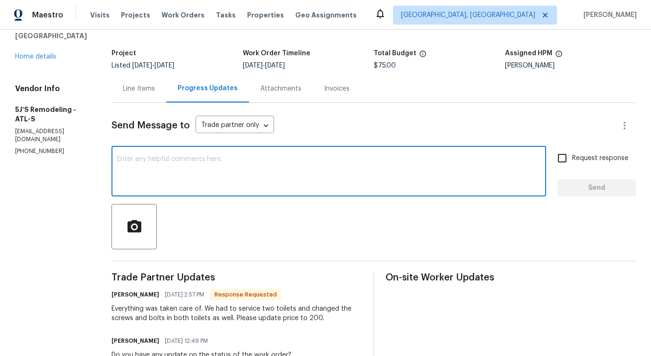
scroll to position [121, 0]
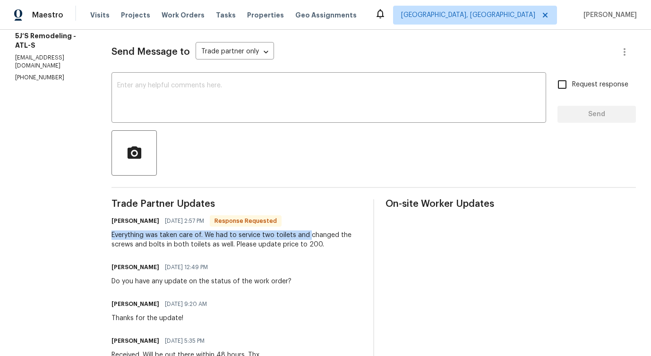
drag, startPoint x: 111, startPoint y: 238, endPoint x: 309, endPoint y: 239, distance: 198.3
click at [309, 239] on div "All work orders [STREET_ADDRESS] Home details Vendor Info 5J’S Remodeling - ATL…" at bounding box center [325, 184] width 651 height 552
click at [328, 258] on div "Trade Partner Updates [PERSON_NAME] [DATE] 2:57 PM Response Requested Everythin…" at bounding box center [236, 322] width 250 height 246
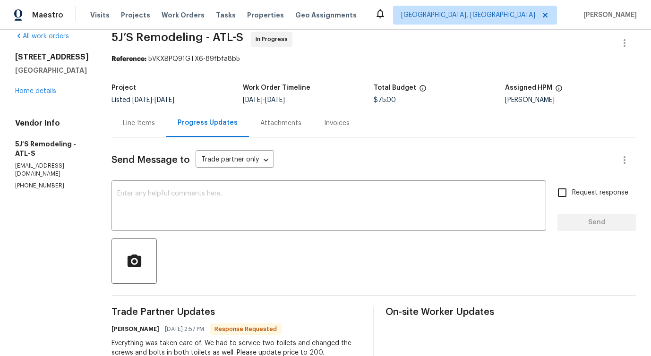
scroll to position [0, 0]
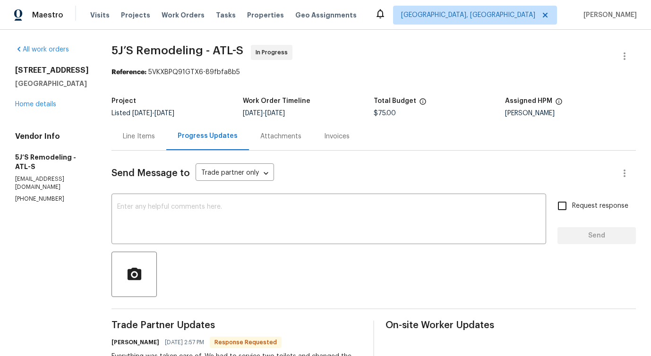
click at [137, 136] on div "Line Items" at bounding box center [139, 136] width 32 height 9
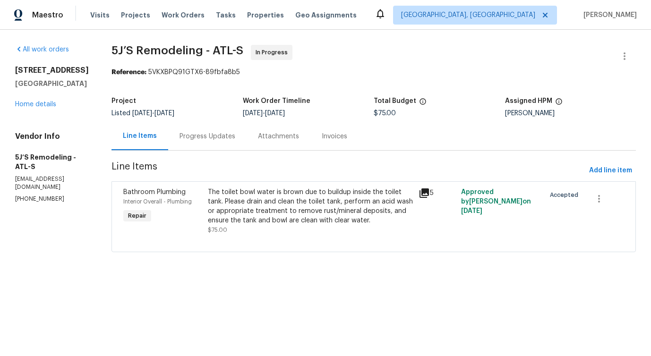
click at [329, 195] on div "The toilet bowl water is brown due to buildup inside the toilet tank. Please dr…" at bounding box center [310, 206] width 205 height 38
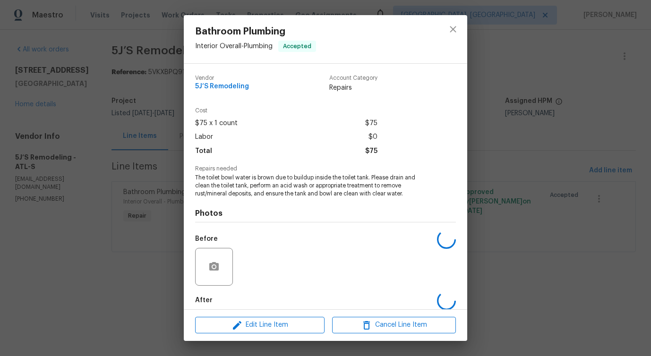
scroll to position [47, 0]
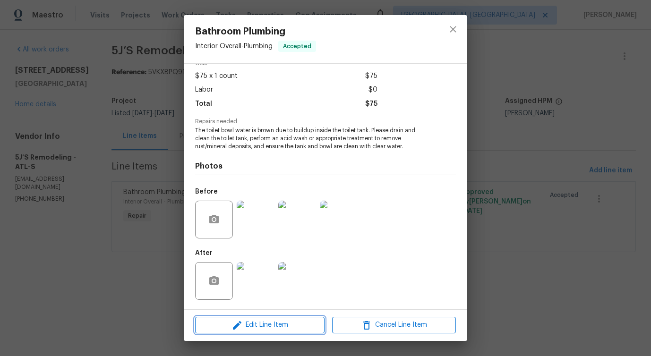
click at [242, 332] on button "Edit Line Item" at bounding box center [259, 325] width 129 height 17
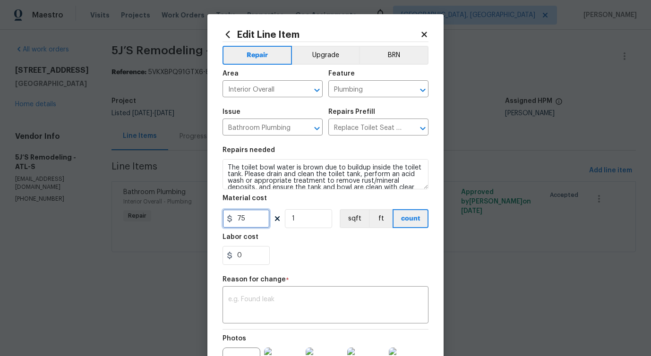
click at [237, 220] on input "75" at bounding box center [245, 218] width 47 height 19
type input "200"
click at [298, 316] on div "x ​" at bounding box center [325, 305] width 206 height 35
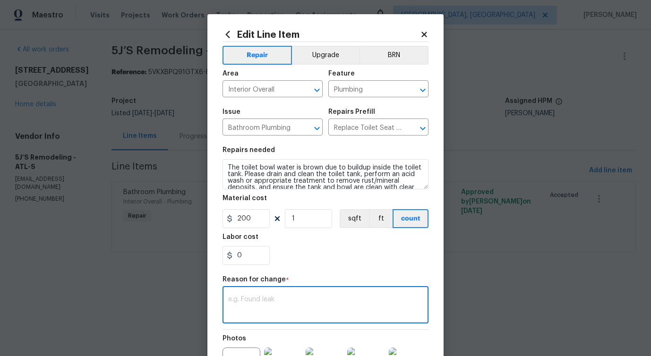
paste textarea "(PS) Updated per vendor's final cost."
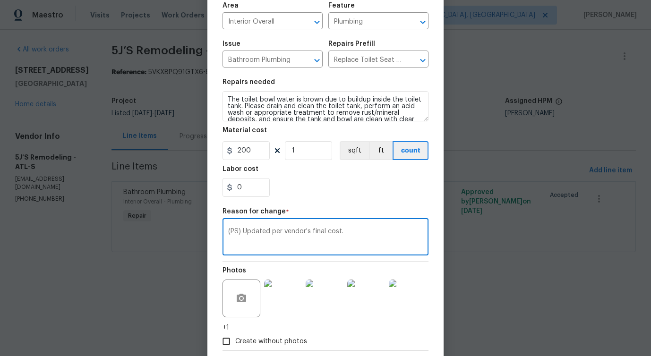
scroll to position [119, 0]
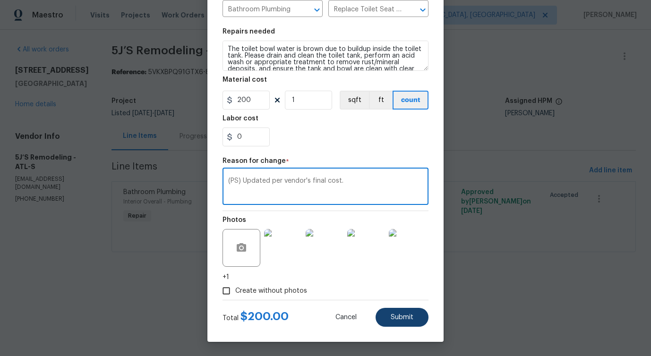
type textarea "(PS) Updated per vendor's final cost."
click at [391, 321] on button "Submit" at bounding box center [401, 317] width 53 height 19
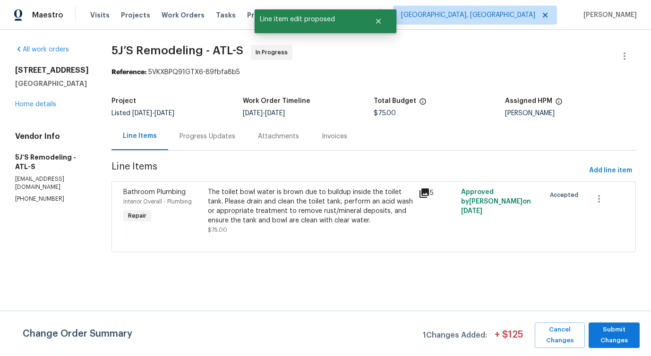
scroll to position [0, 0]
click at [615, 325] on span "Submit Changes" at bounding box center [614, 335] width 42 height 22
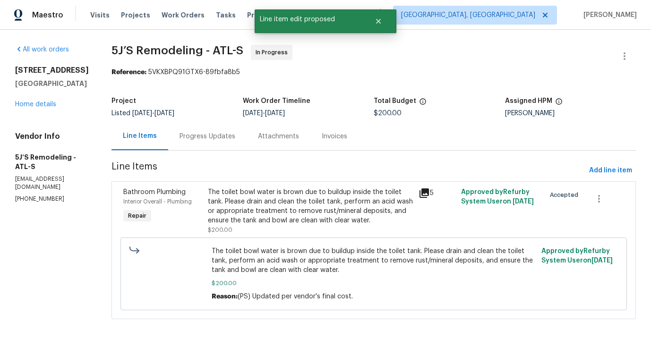
click at [203, 139] on div "Progress Updates" at bounding box center [207, 136] width 56 height 9
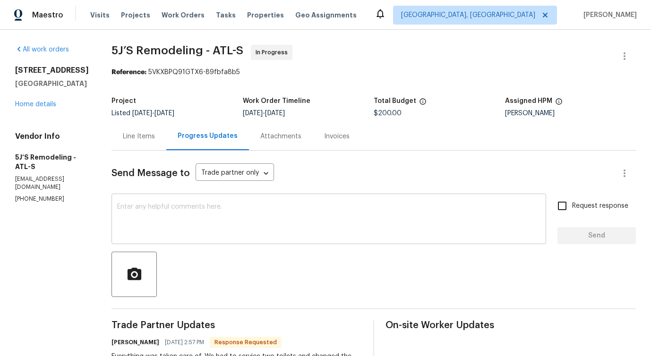
click at [221, 209] on textarea at bounding box center [328, 219] width 423 height 33
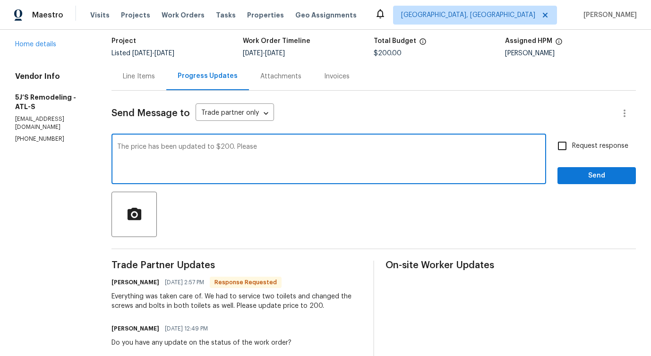
scroll to position [60, 0]
type textarea "The price has been updated to $200. Please proceed with the work order and keep…"
click at [562, 147] on input "Request response" at bounding box center [562, 145] width 20 height 20
checkbox input "true"
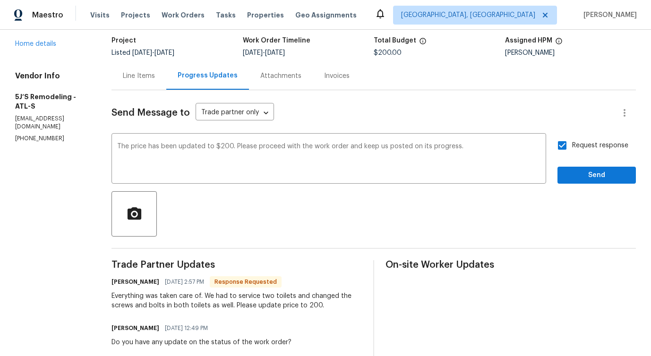
click at [571, 163] on div "Request response Send" at bounding box center [596, 159] width 78 height 48
click at [567, 176] on span "Send" at bounding box center [596, 175] width 63 height 12
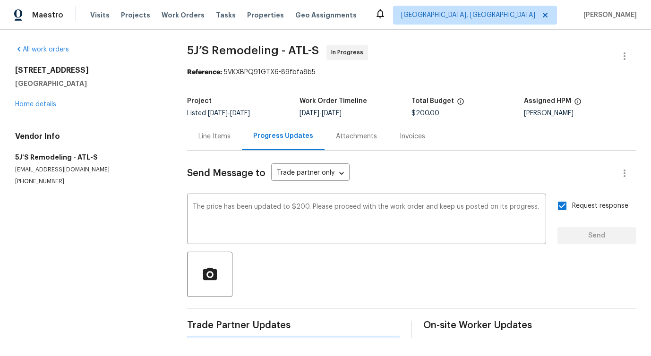
scroll to position [0, 0]
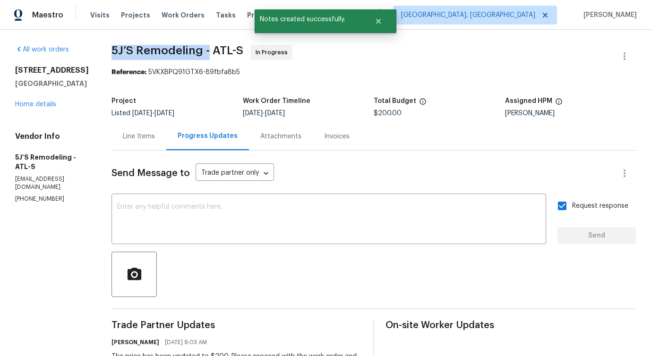
drag, startPoint x: 108, startPoint y: 48, endPoint x: 209, endPoint y: 48, distance: 100.5
click at [209, 48] on div "All work orders [STREET_ADDRESS] Home details Vendor Info 5J’S Remodeling - ATL…" at bounding box center [325, 329] width 651 height 599
copy span "5J’S Remodeling -"
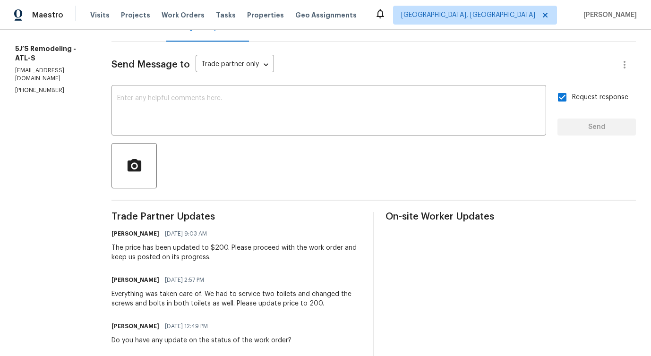
scroll to position [115, 0]
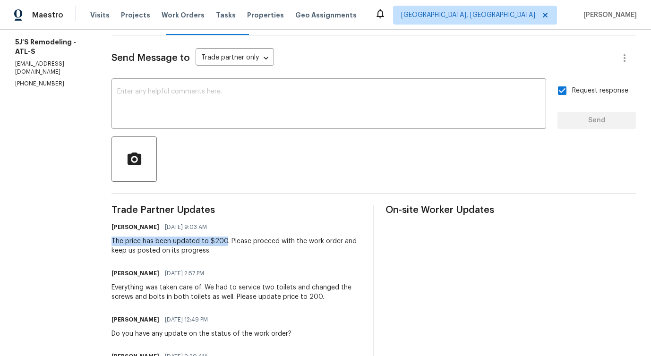
drag, startPoint x: 110, startPoint y: 241, endPoint x: 223, endPoint y: 244, distance: 112.8
click at [223, 244] on div "All work orders [STREET_ADDRESS] Home details Vendor Info 5J’S Remodeling - ATL…" at bounding box center [325, 214] width 651 height 599
copy div "The price has been updated to $200"
